Goal: Check status: Check status

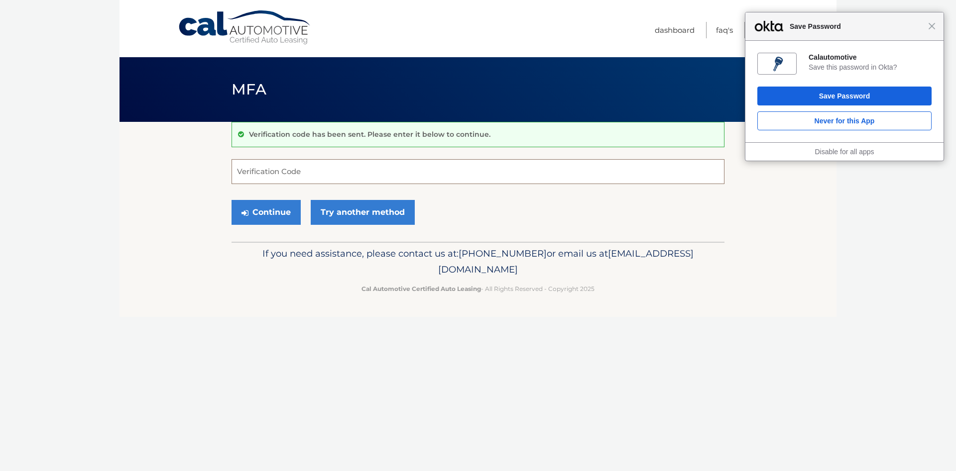
click at [301, 173] on input "Verification Code" at bounding box center [477, 171] width 493 height 25
type input "409167"
click at [266, 213] on button "Continue" at bounding box center [265, 212] width 69 height 25
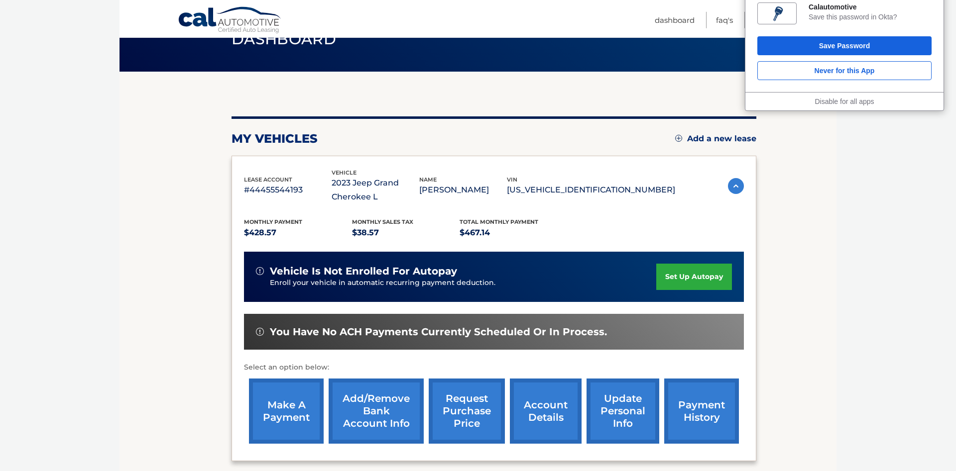
scroll to position [102, 0]
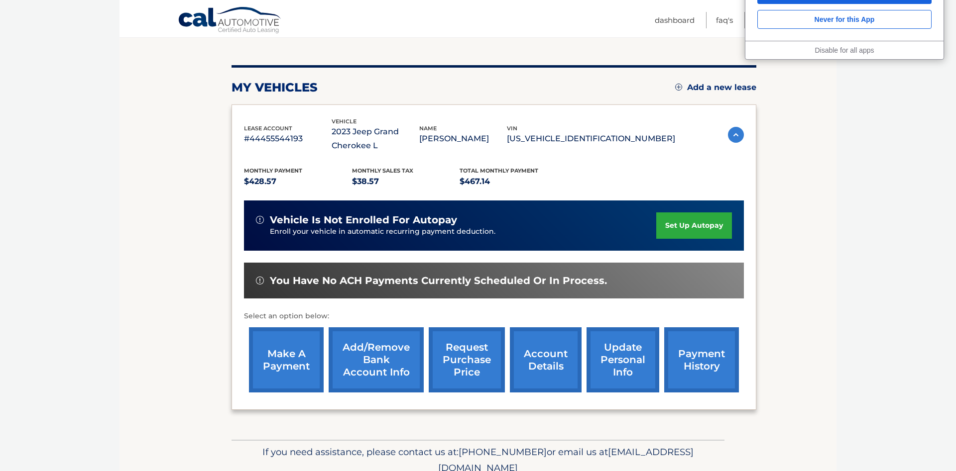
click at [360, 179] on p "$38.57" at bounding box center [406, 182] width 108 height 14
click at [0, 234] on body "Close Save Password Calautomotive Save this password in Okta? Save Password Nev…" at bounding box center [478, 133] width 956 height 471
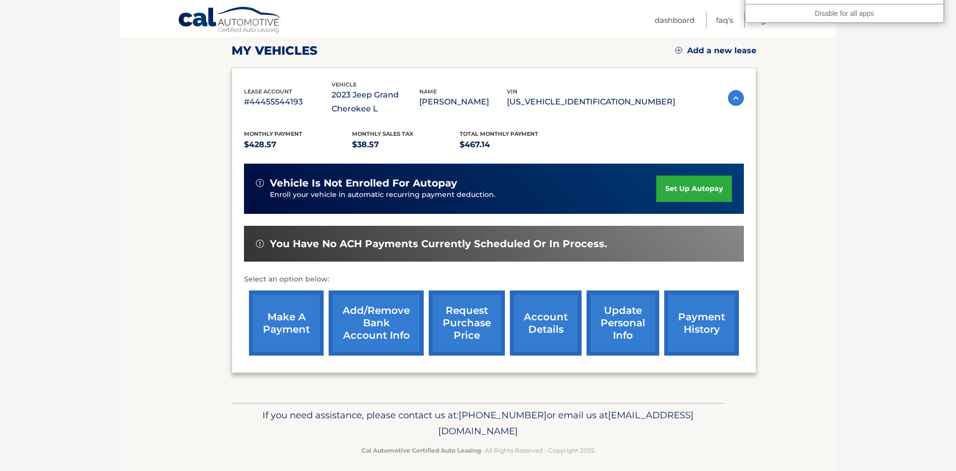
scroll to position [170, 0]
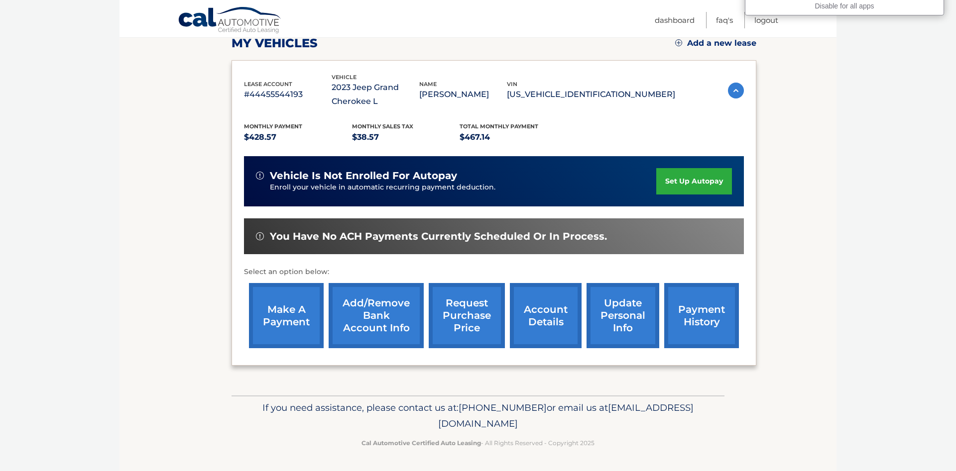
click at [510, 303] on link "account details" at bounding box center [546, 315] width 72 height 65
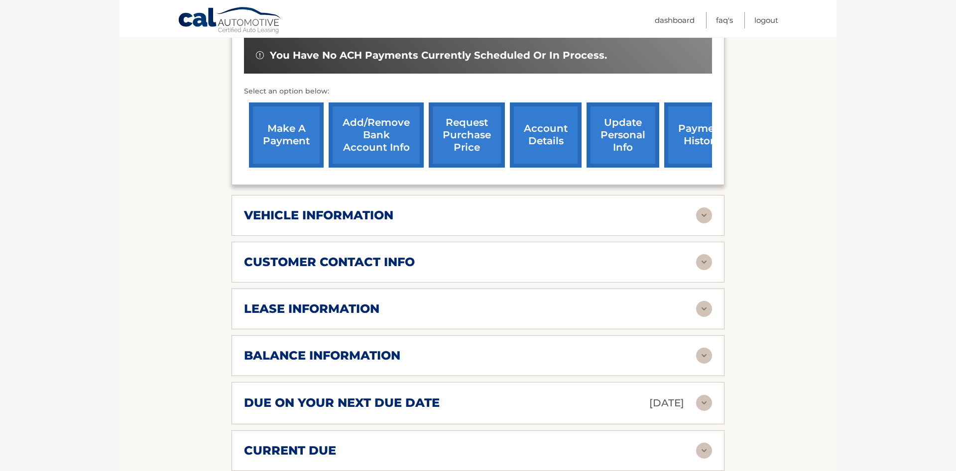
scroll to position [355, 0]
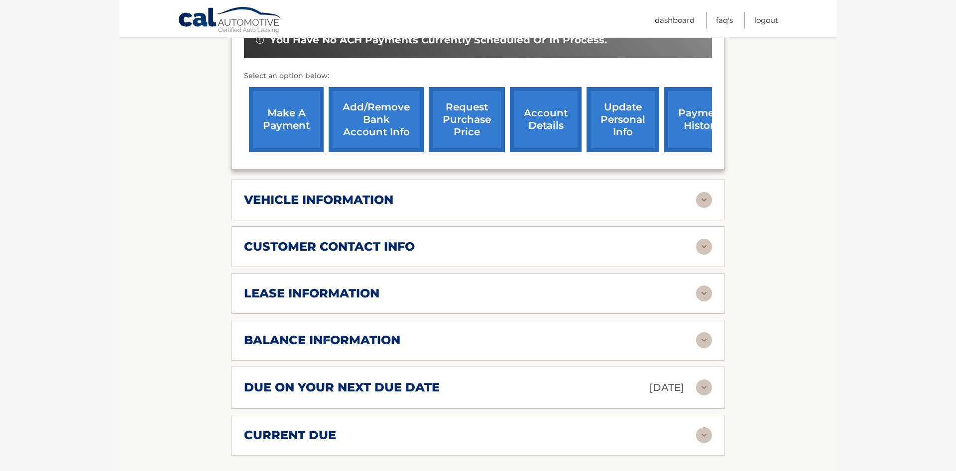
click at [704, 208] on img at bounding box center [704, 200] width 16 height 16
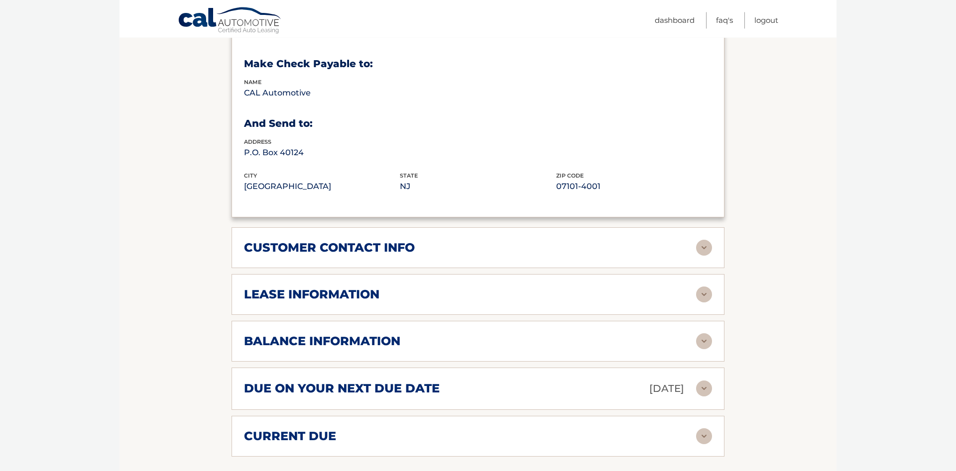
scroll to position [609, 0]
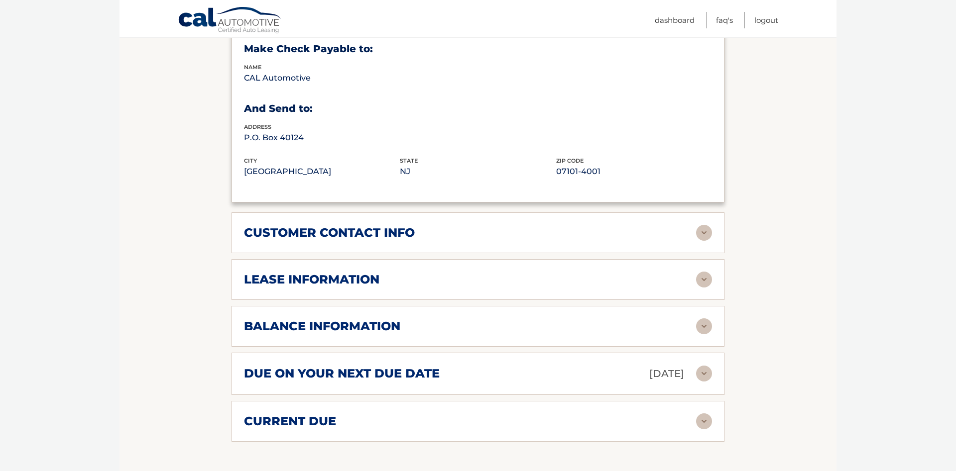
click at [699, 288] on img at bounding box center [704, 280] width 16 height 16
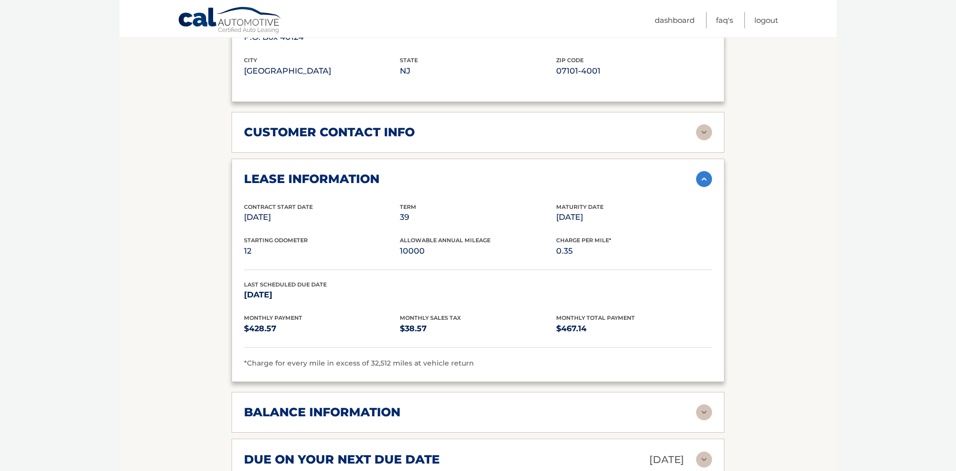
scroll to position [711, 0]
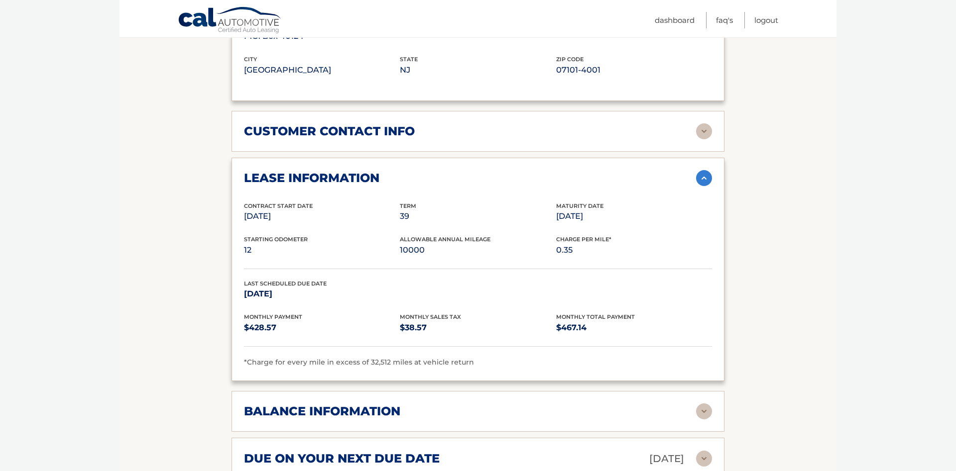
drag, startPoint x: 397, startPoint y: 233, endPoint x: 690, endPoint y: 310, distance: 303.1
click at [690, 310] on div "Contract Start Date Feb 18, 2023 Term 39 Maturity Date May 18, 2026 Starting Od…" at bounding box center [478, 285] width 468 height 167
click at [761, 293] on section "Account Details | #44455544193 Back to Dashboard Manage Your Lease lease accoun…" at bounding box center [477, 76] width 717 height 1330
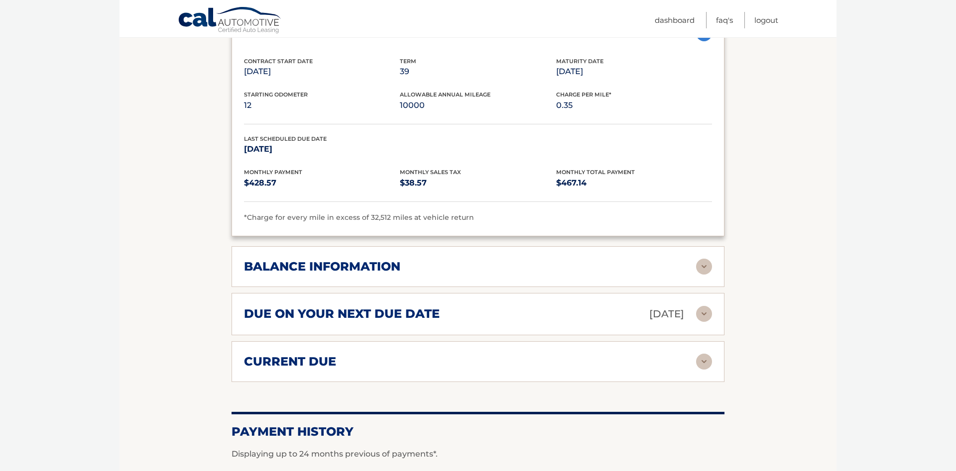
scroll to position [863, 0]
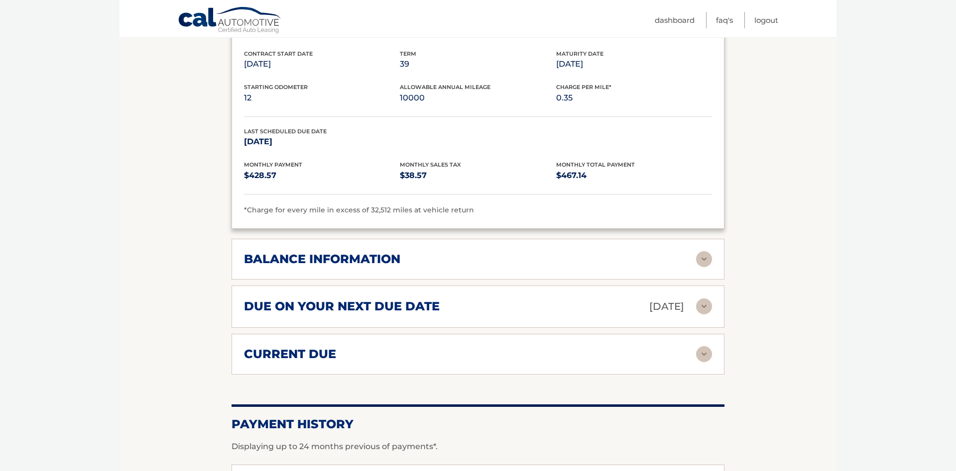
click at [703, 267] on img at bounding box center [704, 259] width 16 height 16
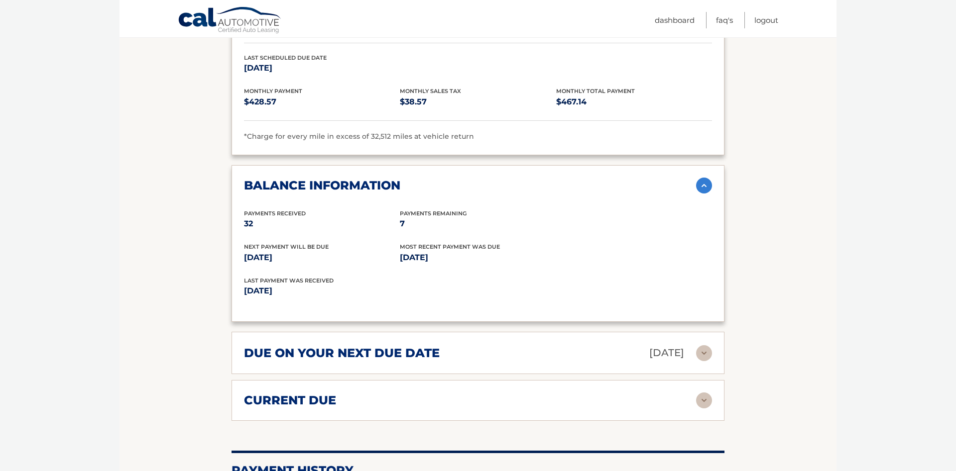
scroll to position [1066, 0]
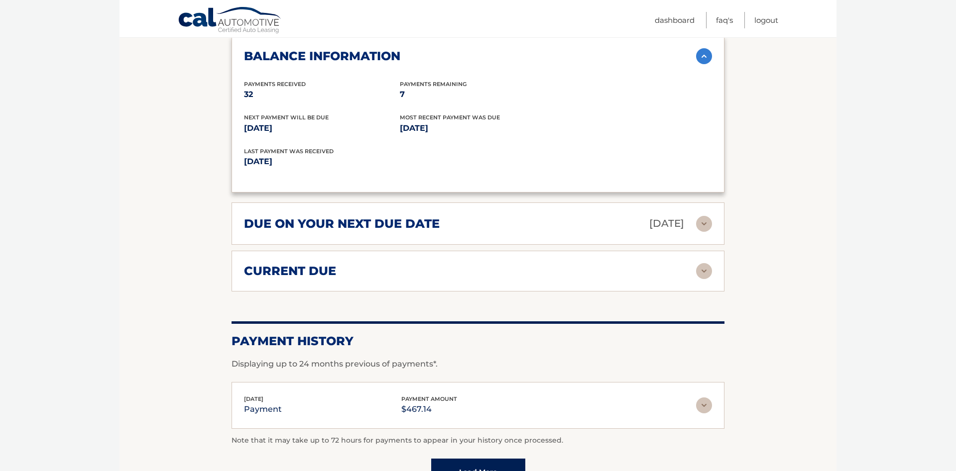
click at [704, 232] on img at bounding box center [704, 224] width 16 height 16
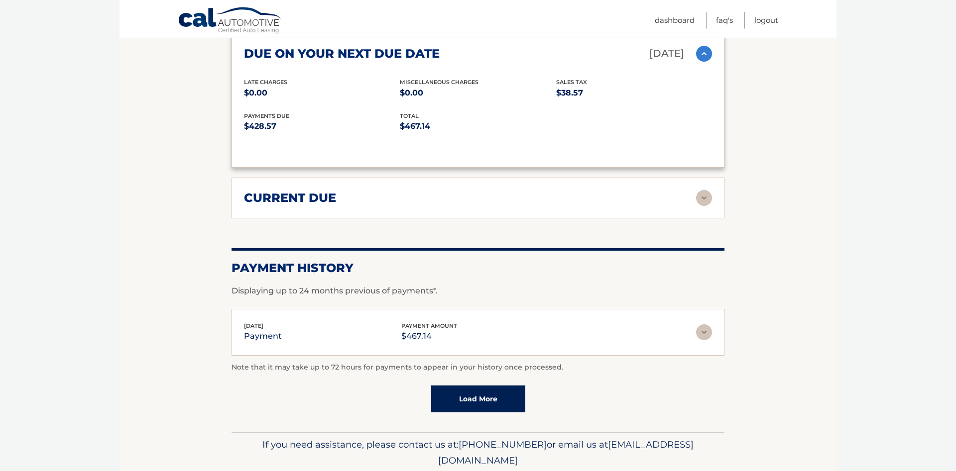
scroll to position [1294, 0]
